Goal: Task Accomplishment & Management: Use online tool/utility

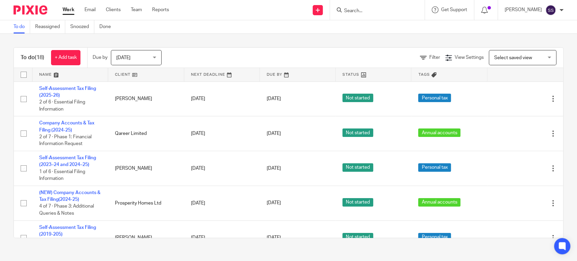
click at [365, 9] on input "Search" at bounding box center [373, 11] width 61 height 6
type input "bubba"
click at [379, 29] on link at bounding box center [384, 26] width 84 height 10
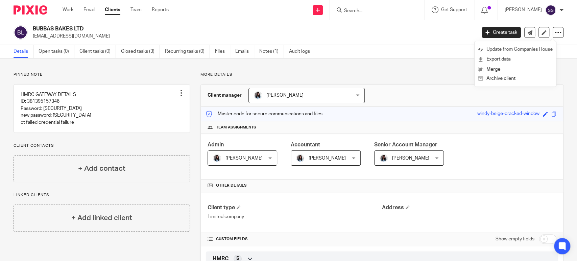
click at [510, 48] on link "Update from Companies House" at bounding box center [515, 50] width 75 height 10
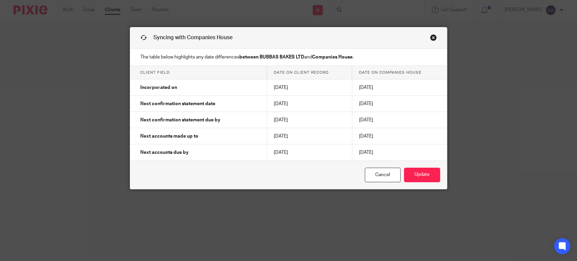
click at [430, 38] on link "Close this dialog window" at bounding box center [433, 38] width 7 height 9
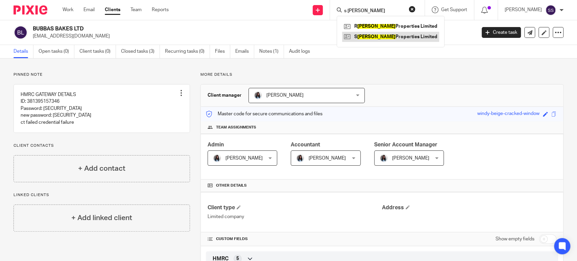
type input "s modha"
click at [373, 40] on link at bounding box center [390, 37] width 97 height 10
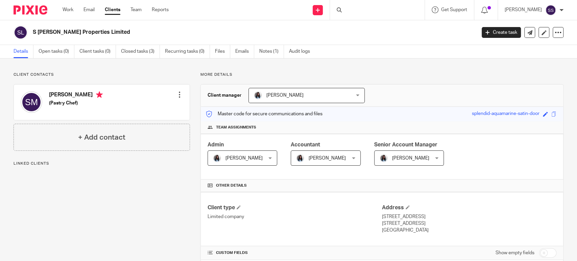
click at [555, 33] on icon at bounding box center [558, 32] width 7 height 7
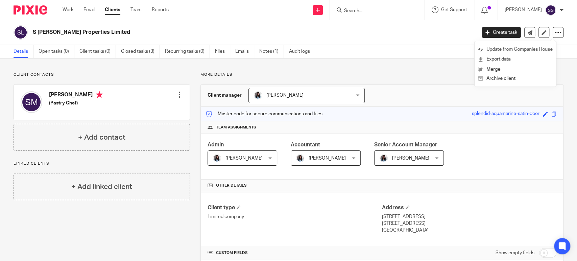
click at [519, 52] on link "Update from Companies House" at bounding box center [515, 50] width 75 height 10
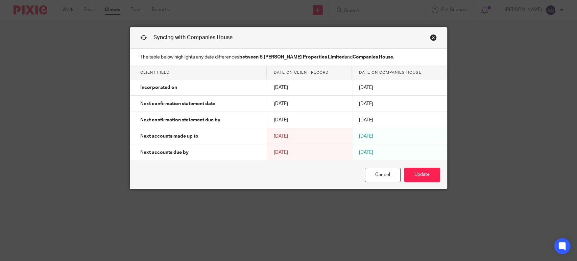
click at [413, 183] on div "Cancel Update" at bounding box center [288, 175] width 317 height 28
click at [413, 176] on button "Update" at bounding box center [422, 175] width 36 height 15
